Goal: Task Accomplishment & Management: Use online tool/utility

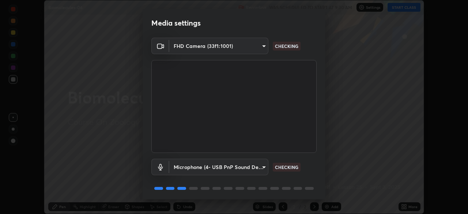
scroll to position [26, 0]
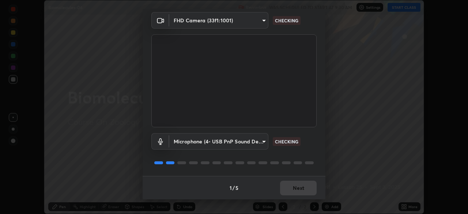
click at [297, 190] on div "1 / 5 Next" at bounding box center [234, 187] width 183 height 23
click at [299, 190] on div "1 / 5 Next" at bounding box center [234, 187] width 183 height 23
click at [302, 189] on div "1 / 5 Next" at bounding box center [234, 187] width 183 height 23
click at [303, 189] on div "1 / 5 Next" at bounding box center [234, 187] width 183 height 23
click at [304, 189] on div "1 / 5 Next" at bounding box center [234, 187] width 183 height 23
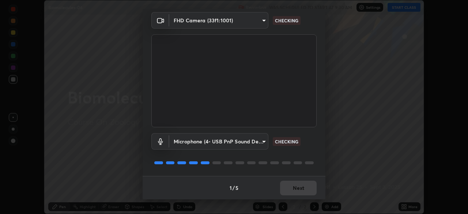
click at [304, 190] on div "1 / 5 Next" at bounding box center [234, 187] width 183 height 23
click at [304, 191] on div "1 / 5 Next" at bounding box center [234, 187] width 183 height 23
click at [304, 192] on div "1 / 5 Next" at bounding box center [234, 187] width 183 height 23
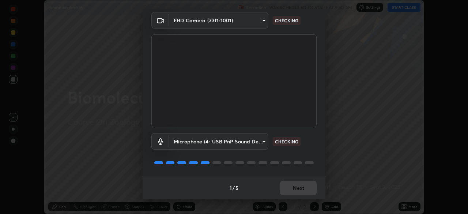
click at [304, 192] on div "1 / 5 Next" at bounding box center [234, 187] width 183 height 23
click at [304, 190] on button "Next" at bounding box center [298, 188] width 37 height 15
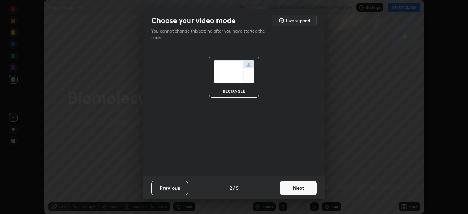
scroll to position [0, 0]
click at [304, 189] on button "Next" at bounding box center [298, 188] width 37 height 15
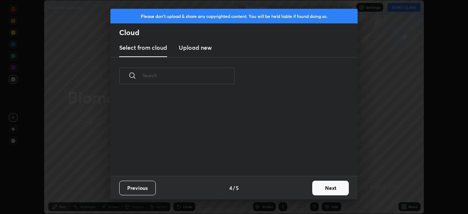
click at [327, 189] on button "Next" at bounding box center [330, 188] width 37 height 15
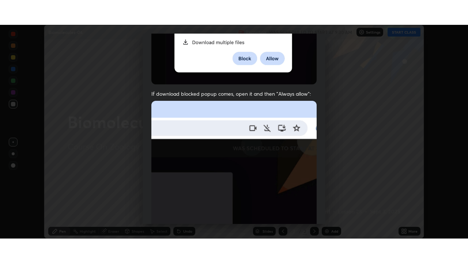
scroll to position [175, 0]
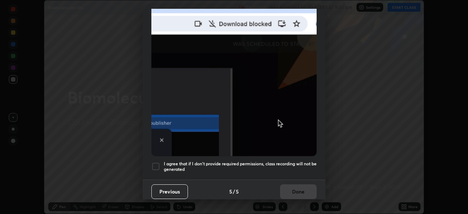
click at [286, 164] on h5 "I agree that if I don't provide required permissions, class recording will not …" at bounding box center [240, 166] width 153 height 11
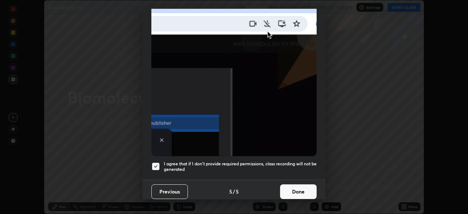
click at [293, 191] on button "Done" at bounding box center [298, 191] width 37 height 15
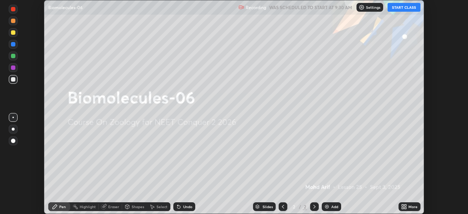
click at [407, 207] on div "More" at bounding box center [409, 206] width 22 height 9
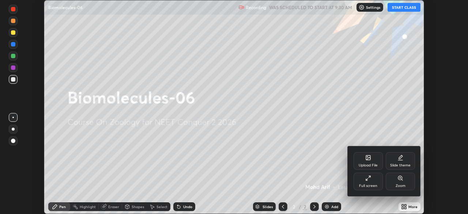
click at [363, 174] on div "Full screen" at bounding box center [367, 182] width 29 height 18
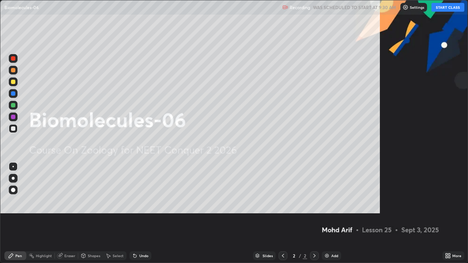
scroll to position [263, 468]
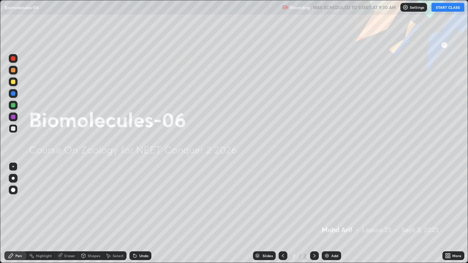
click at [447, 10] on button "START CLASS" at bounding box center [447, 7] width 33 height 9
click at [328, 213] on img at bounding box center [327, 256] width 6 height 6
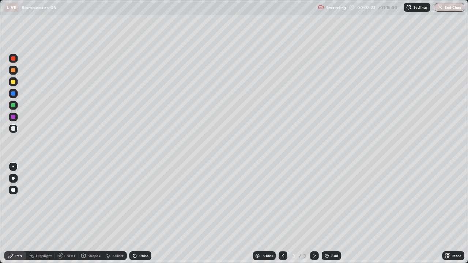
click at [13, 177] on div at bounding box center [13, 178] width 3 height 3
click at [14, 177] on div at bounding box center [13, 178] width 3 height 3
click at [12, 84] on div at bounding box center [13, 82] width 4 height 4
click at [14, 118] on div at bounding box center [13, 117] width 4 height 4
click at [14, 129] on div at bounding box center [13, 128] width 4 height 4
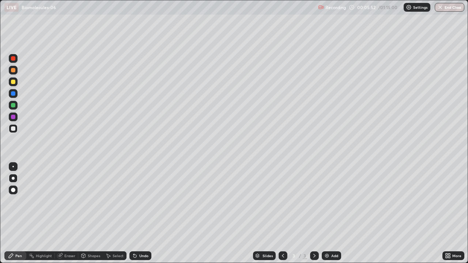
click at [139, 213] on div "Undo" at bounding box center [143, 256] width 9 height 4
click at [12, 59] on div at bounding box center [13, 58] width 4 height 4
click at [334, 213] on div "Add" at bounding box center [334, 256] width 7 height 4
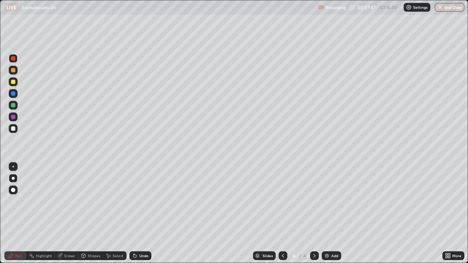
click at [14, 129] on div at bounding box center [13, 128] width 4 height 4
click at [14, 130] on div at bounding box center [13, 128] width 4 height 4
click at [15, 71] on div at bounding box center [13, 70] width 4 height 4
click at [14, 70] on div at bounding box center [13, 70] width 4 height 4
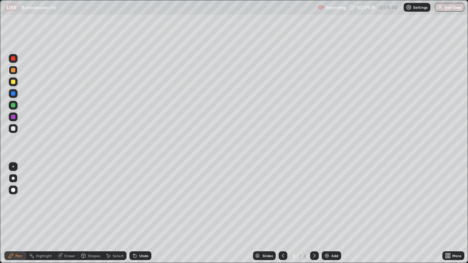
click at [16, 179] on div at bounding box center [13, 178] width 9 height 9
click at [13, 118] on div at bounding box center [13, 117] width 4 height 4
click at [143, 213] on div "Undo" at bounding box center [143, 256] width 9 height 4
click at [144, 213] on div "Undo" at bounding box center [143, 256] width 9 height 4
click at [13, 82] on div at bounding box center [13, 82] width 4 height 4
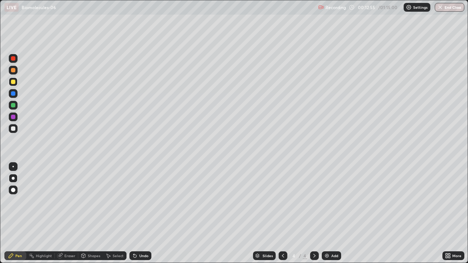
click at [12, 83] on div at bounding box center [13, 82] width 4 height 4
click at [146, 213] on div "Undo" at bounding box center [143, 256] width 9 height 4
click at [283, 213] on icon at bounding box center [283, 256] width 6 height 6
click at [313, 213] on icon at bounding box center [314, 256] width 6 height 6
click at [12, 82] on div at bounding box center [13, 82] width 4 height 4
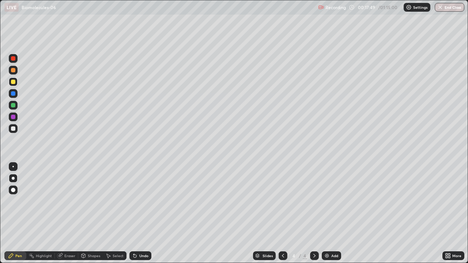
click at [141, 213] on div "Undo" at bounding box center [143, 256] width 9 height 4
click at [68, 213] on div "Eraser" at bounding box center [69, 256] width 11 height 4
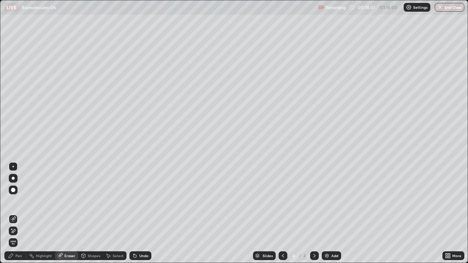
click at [15, 213] on icon at bounding box center [13, 231] width 6 height 6
click at [19, 213] on div "Pen" at bounding box center [18, 256] width 7 height 4
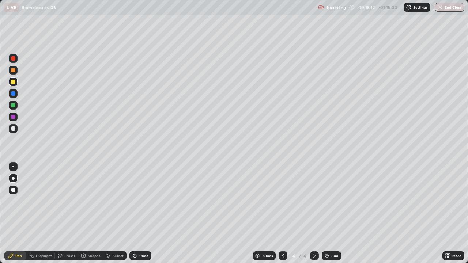
click at [15, 118] on div at bounding box center [13, 117] width 4 height 4
click at [15, 105] on div at bounding box center [13, 105] width 4 height 4
click at [13, 167] on div at bounding box center [12, 166] width 1 height 1
click at [11, 95] on div at bounding box center [13, 93] width 9 height 9
click at [13, 178] on div at bounding box center [13, 178] width 3 height 3
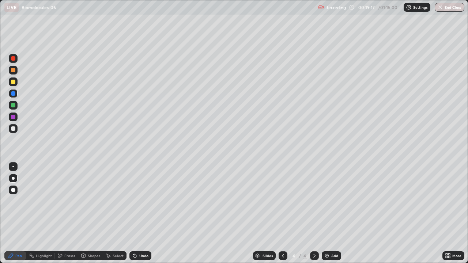
click at [14, 119] on div at bounding box center [13, 117] width 4 height 4
click at [15, 95] on div at bounding box center [13, 93] width 4 height 4
click at [11, 83] on div at bounding box center [13, 82] width 4 height 4
click at [70, 213] on div "Eraser" at bounding box center [66, 255] width 23 height 9
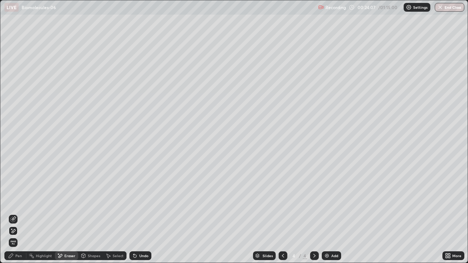
click at [14, 213] on icon at bounding box center [13, 231] width 6 height 6
click at [16, 213] on div "Pen" at bounding box center [18, 256] width 7 height 4
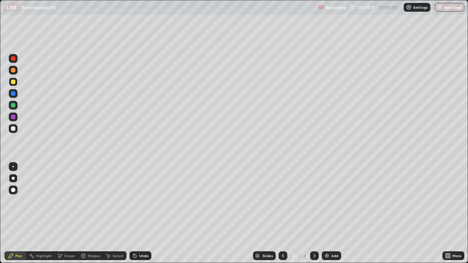
click at [15, 213] on div "Pen" at bounding box center [15, 255] width 22 height 9
click at [67, 213] on div "Eraser" at bounding box center [69, 256] width 11 height 4
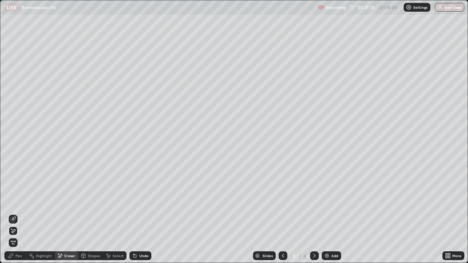
click at [15, 213] on div "Pen" at bounding box center [18, 256] width 7 height 4
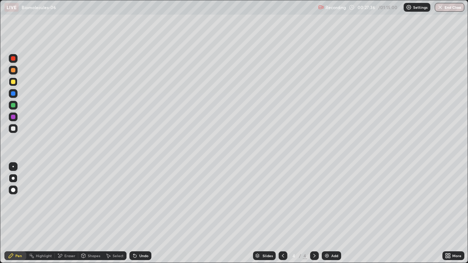
click at [13, 213] on icon at bounding box center [11, 256] width 6 height 6
click at [15, 213] on div "Pen" at bounding box center [15, 255] width 22 height 9
click at [139, 213] on div "Undo" at bounding box center [143, 256] width 9 height 4
click at [140, 213] on div "Undo" at bounding box center [143, 256] width 9 height 4
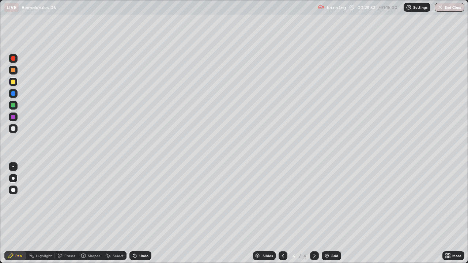
click at [141, 213] on div "Undo" at bounding box center [143, 256] width 9 height 4
click at [137, 213] on div "Undo" at bounding box center [140, 255] width 22 height 9
click at [140, 213] on div "Undo" at bounding box center [143, 256] width 9 height 4
click at [140, 213] on div "Undo" at bounding box center [140, 255] width 22 height 9
click at [329, 213] on img at bounding box center [327, 256] width 6 height 6
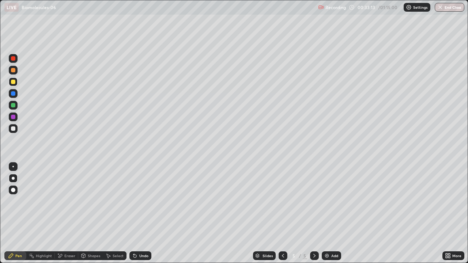
click at [13, 178] on div at bounding box center [13, 178] width 3 height 3
click at [16, 82] on div at bounding box center [13, 81] width 9 height 9
click at [16, 83] on div at bounding box center [13, 81] width 9 height 9
click at [16, 128] on div at bounding box center [13, 128] width 9 height 9
click at [16, 129] on div at bounding box center [13, 128] width 9 height 9
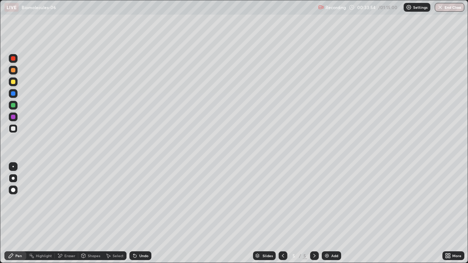
click at [13, 129] on div at bounding box center [13, 128] width 4 height 4
click at [14, 129] on div at bounding box center [13, 128] width 4 height 4
click at [13, 69] on div at bounding box center [13, 70] width 4 height 4
click at [13, 117] on div at bounding box center [13, 117] width 4 height 4
click at [14, 191] on div at bounding box center [13, 190] width 4 height 4
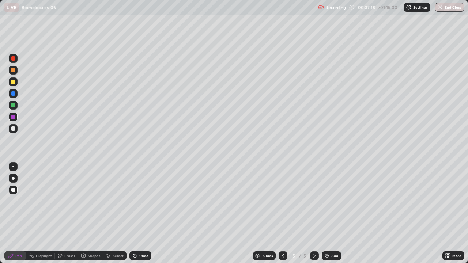
click at [14, 83] on div at bounding box center [13, 82] width 4 height 4
click at [13, 84] on div at bounding box center [13, 81] width 9 height 9
click at [14, 179] on div at bounding box center [13, 178] width 3 height 3
click at [13, 178] on div at bounding box center [13, 178] width 3 height 3
click at [13, 129] on div at bounding box center [13, 128] width 4 height 4
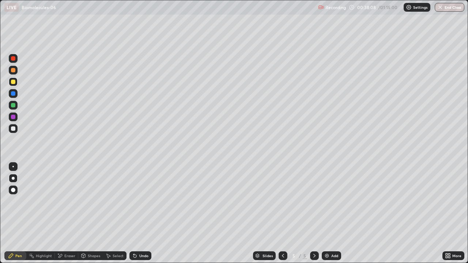
click at [13, 129] on div at bounding box center [13, 128] width 4 height 4
click at [14, 85] on div at bounding box center [13, 81] width 9 height 9
click at [13, 84] on div at bounding box center [13, 82] width 4 height 4
click at [14, 59] on div at bounding box center [13, 58] width 4 height 4
click at [14, 107] on div at bounding box center [13, 105] width 4 height 4
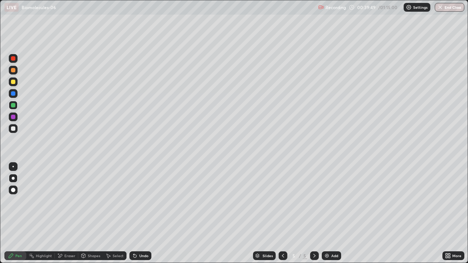
click at [14, 108] on div at bounding box center [13, 105] width 9 height 9
click at [14, 129] on div at bounding box center [13, 128] width 4 height 4
click at [14, 107] on div at bounding box center [13, 105] width 4 height 4
click at [14, 118] on div at bounding box center [13, 117] width 4 height 4
click at [146, 213] on div "Undo" at bounding box center [143, 256] width 9 height 4
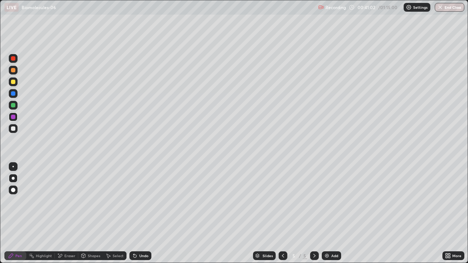
click at [14, 107] on div at bounding box center [13, 105] width 4 height 4
click at [13, 59] on div at bounding box center [13, 58] width 4 height 4
click at [13, 189] on div at bounding box center [13, 190] width 4 height 4
click at [15, 114] on div at bounding box center [13, 117] width 9 height 9
click at [12, 166] on div at bounding box center [12, 166] width 1 height 1
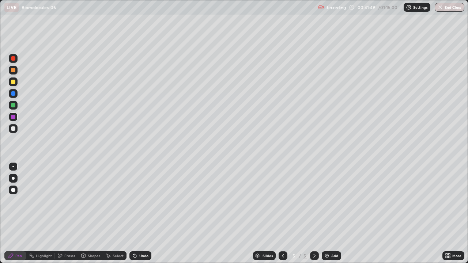
click at [12, 177] on div at bounding box center [13, 178] width 3 height 3
click at [15, 130] on div at bounding box center [13, 128] width 4 height 4
click at [13, 116] on div at bounding box center [13, 117] width 4 height 4
click at [13, 118] on div at bounding box center [13, 117] width 4 height 4
click at [14, 83] on div at bounding box center [13, 82] width 4 height 4
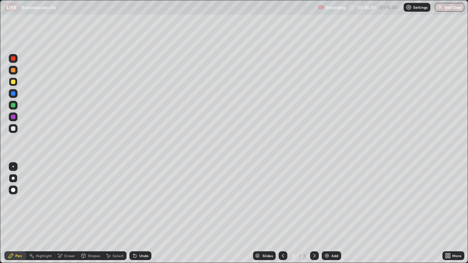
click at [13, 82] on div at bounding box center [13, 82] width 4 height 4
click at [331, 213] on div "Add" at bounding box center [334, 256] width 7 height 4
click at [14, 129] on div at bounding box center [13, 128] width 4 height 4
click at [14, 178] on div at bounding box center [13, 178] width 3 height 3
click at [13, 178] on div at bounding box center [13, 178] width 3 height 3
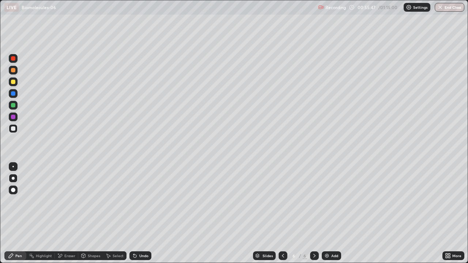
click at [13, 178] on div at bounding box center [13, 178] width 3 height 3
click at [13, 83] on div at bounding box center [13, 82] width 4 height 4
click at [12, 83] on div at bounding box center [13, 82] width 4 height 4
click at [68, 213] on div "Eraser" at bounding box center [66, 255] width 23 height 9
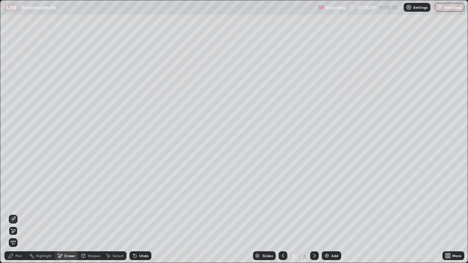
click at [14, 213] on icon at bounding box center [13, 231] width 6 height 6
click at [18, 213] on div "Pen" at bounding box center [18, 256] width 7 height 4
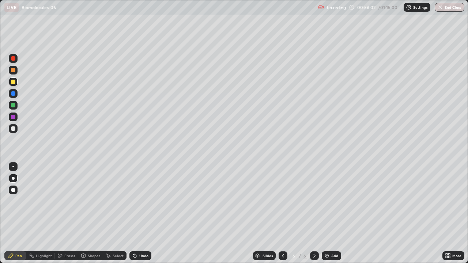
click at [16, 213] on div "Pen" at bounding box center [18, 256] width 7 height 4
click at [332, 213] on div "Add" at bounding box center [334, 256] width 7 height 4
click at [14, 181] on div at bounding box center [13, 178] width 9 height 9
click at [14, 175] on div at bounding box center [13, 178] width 9 height 9
click at [14, 130] on div at bounding box center [13, 128] width 4 height 4
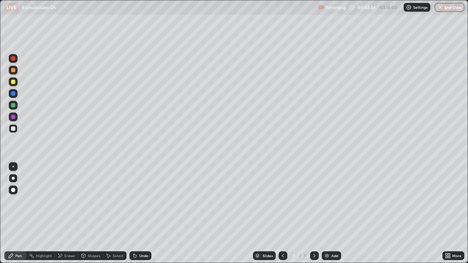
click at [14, 129] on div at bounding box center [13, 128] width 4 height 4
click at [13, 83] on div at bounding box center [13, 82] width 4 height 4
click at [13, 82] on div at bounding box center [13, 82] width 4 height 4
click at [12, 192] on div at bounding box center [13, 190] width 4 height 4
click at [13, 178] on div at bounding box center [13, 178] width 3 height 3
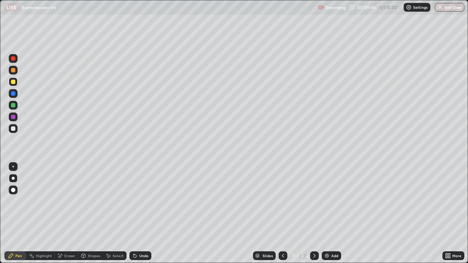
click at [14, 129] on div at bounding box center [13, 128] width 4 height 4
click at [14, 130] on div at bounding box center [13, 128] width 4 height 4
click at [13, 189] on div at bounding box center [13, 190] width 4 height 4
click at [14, 85] on div at bounding box center [13, 81] width 9 height 9
click at [12, 95] on div at bounding box center [13, 93] width 4 height 4
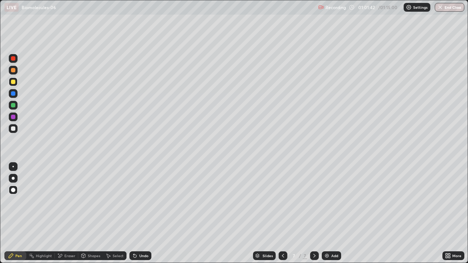
click at [15, 95] on div at bounding box center [13, 93] width 4 height 4
click at [13, 178] on div at bounding box center [13, 178] width 3 height 3
click at [14, 128] on div at bounding box center [13, 128] width 4 height 4
click at [16, 130] on div at bounding box center [13, 128] width 9 height 9
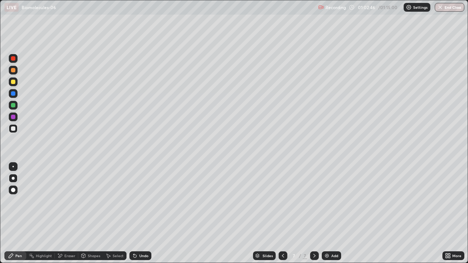
click at [13, 117] on div at bounding box center [13, 117] width 4 height 4
click at [14, 127] on div at bounding box center [13, 128] width 4 height 4
click at [16, 128] on div at bounding box center [13, 128] width 9 height 9
click at [329, 213] on div "Add" at bounding box center [331, 255] width 19 height 9
click at [13, 179] on div at bounding box center [13, 178] width 3 height 3
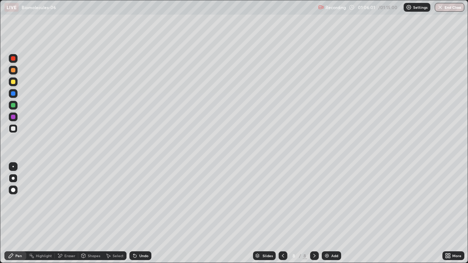
click at [13, 178] on div at bounding box center [13, 178] width 3 height 3
click at [14, 82] on div at bounding box center [13, 82] width 4 height 4
click at [15, 83] on div at bounding box center [13, 82] width 4 height 4
click at [15, 131] on div at bounding box center [13, 128] width 9 height 9
click at [143, 213] on div "Undo" at bounding box center [140, 255] width 22 height 9
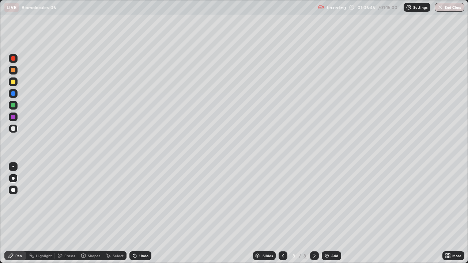
click at [139, 213] on div "Undo" at bounding box center [140, 255] width 22 height 9
click at [12, 92] on div at bounding box center [13, 93] width 4 height 4
click at [14, 128] on div at bounding box center [13, 128] width 4 height 4
click at [139, 213] on div "Undo" at bounding box center [143, 256] width 9 height 4
click at [14, 117] on div at bounding box center [13, 117] width 4 height 4
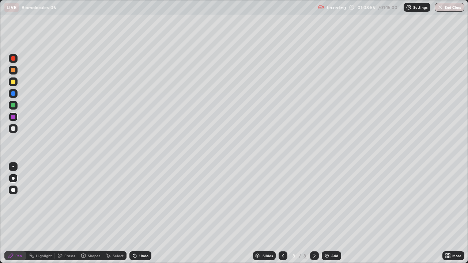
click at [14, 80] on div at bounding box center [13, 82] width 4 height 4
click at [13, 179] on div at bounding box center [13, 178] width 3 height 3
click at [13, 178] on div at bounding box center [13, 178] width 3 height 3
click at [141, 213] on div "Undo" at bounding box center [143, 256] width 9 height 4
click at [140, 213] on div "Undo" at bounding box center [143, 256] width 9 height 4
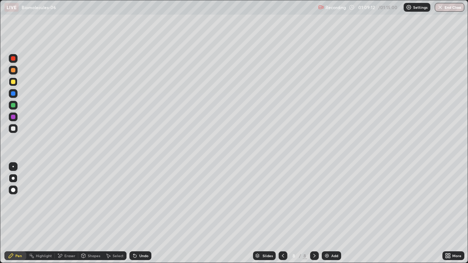
click at [15, 128] on div at bounding box center [13, 128] width 4 height 4
click at [13, 82] on div at bounding box center [13, 82] width 4 height 4
click at [14, 178] on div at bounding box center [13, 178] width 3 height 3
click at [14, 97] on div at bounding box center [13, 93] width 9 height 9
click at [14, 96] on div at bounding box center [13, 93] width 9 height 9
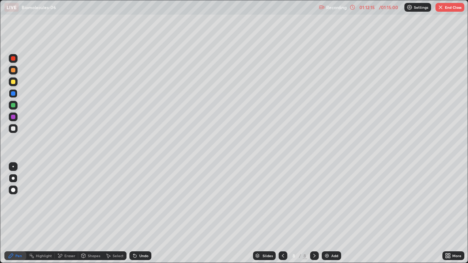
click at [334, 213] on div "Add" at bounding box center [334, 256] width 7 height 4
click at [13, 81] on div at bounding box center [13, 82] width 4 height 4
click at [15, 82] on div at bounding box center [13, 82] width 4 height 4
click at [12, 73] on div at bounding box center [13, 70] width 9 height 9
click at [14, 71] on div at bounding box center [13, 70] width 4 height 4
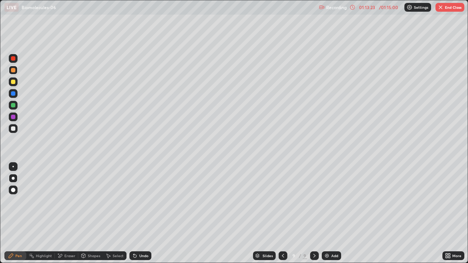
click at [12, 105] on div at bounding box center [13, 105] width 4 height 4
click at [14, 106] on div at bounding box center [13, 105] width 4 height 4
click at [13, 81] on div at bounding box center [13, 82] width 4 height 4
click at [15, 192] on div at bounding box center [13, 190] width 9 height 9
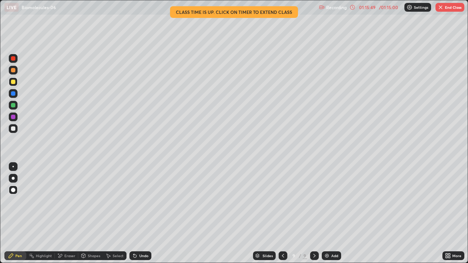
click at [281, 213] on icon at bounding box center [283, 256] width 6 height 6
click at [452, 9] on button "End Class" at bounding box center [449, 7] width 29 height 9
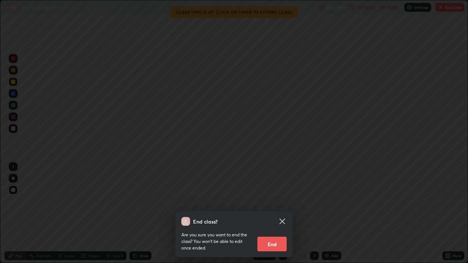
click at [273, 213] on button "End" at bounding box center [271, 244] width 29 height 15
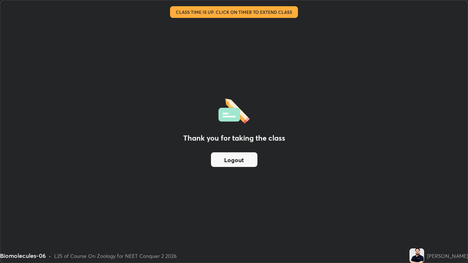
click at [241, 163] on button "Logout" at bounding box center [234, 159] width 46 height 15
